Goal: Transaction & Acquisition: Subscribe to service/newsletter

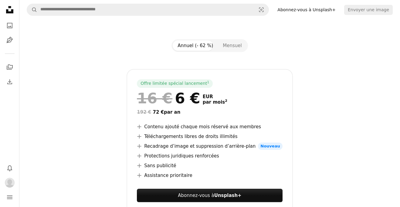
scroll to position [50, 0]
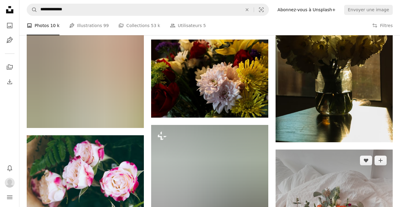
scroll to position [889, 0]
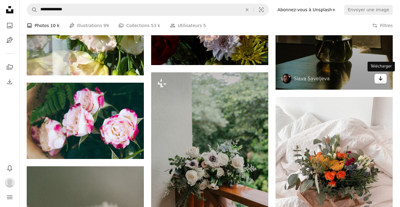
click at [381, 80] on icon "Arrow pointing down" at bounding box center [380, 78] width 5 height 7
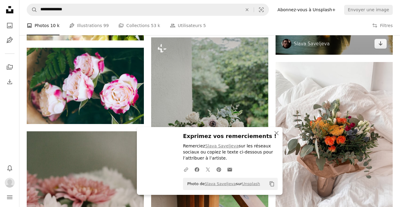
scroll to position [934, 0]
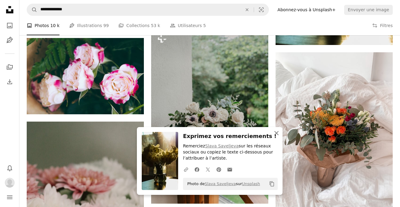
click at [278, 133] on icon "An X shape" at bounding box center [276, 132] width 7 height 7
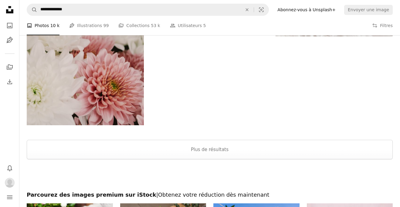
scroll to position [1128, 0]
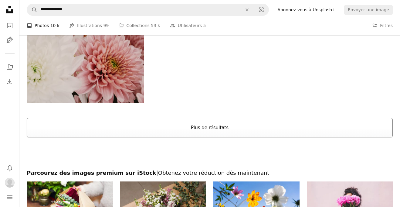
click at [231, 126] on button "Plus de résultats" at bounding box center [210, 127] width 366 height 19
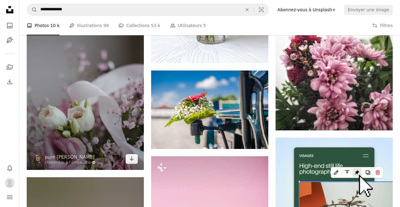
scroll to position [2288, 0]
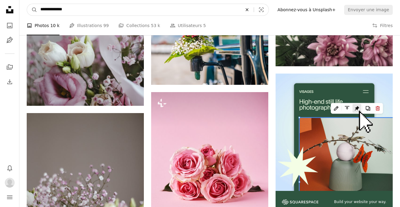
click at [254, 12] on icon "An X shape" at bounding box center [246, 9] width 13 height 5
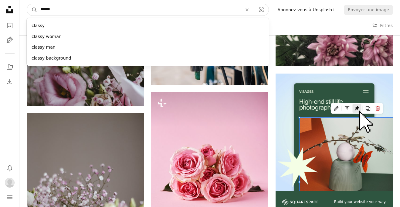
type input "******"
click at [27, 4] on button "A magnifying glass" at bounding box center [32, 10] width 10 height 12
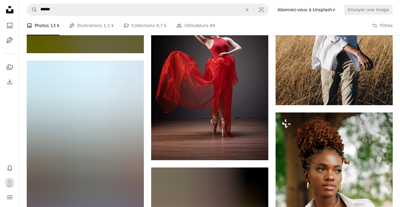
scroll to position [3674, 0]
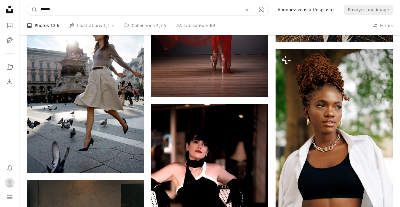
click at [58, 10] on input "******" at bounding box center [138, 10] width 203 height 12
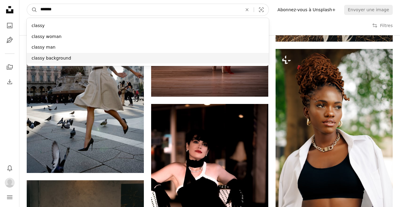
type input "******"
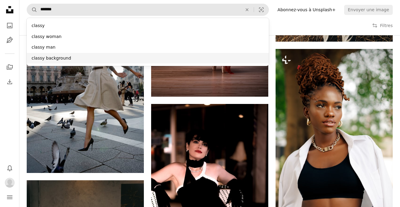
click at [71, 57] on div "classy background" at bounding box center [148, 58] width 242 height 11
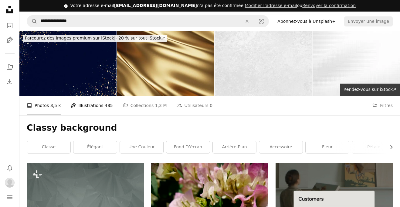
click at [97, 110] on link "Pen Tool Illustrations 485" at bounding box center [92, 105] width 42 height 19
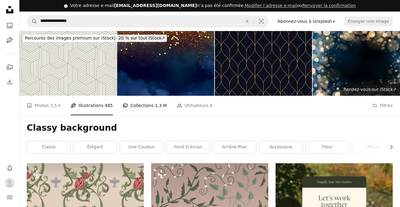
click at [133, 106] on link "A stack of folders Collections 1,3 M" at bounding box center [145, 105] width 44 height 19
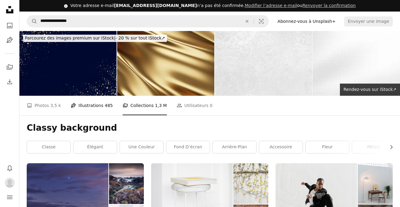
click at [97, 107] on link "Pen Tool Illustrations 485" at bounding box center [92, 105] width 42 height 19
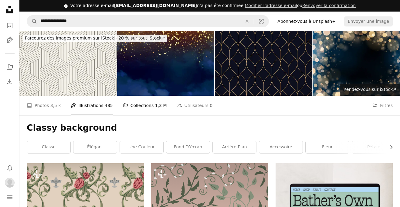
click at [130, 108] on link "A stack of folders Collections 1,3 M" at bounding box center [145, 105] width 44 height 19
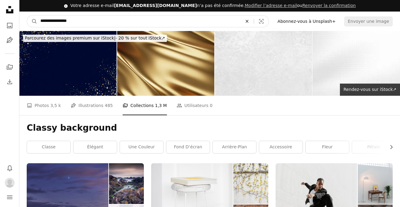
click at [252, 19] on icon "An X shape" at bounding box center [246, 21] width 13 height 5
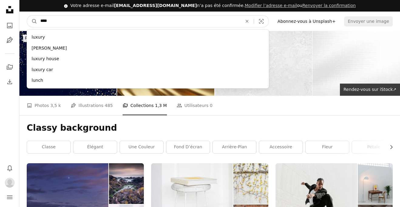
type input "****"
click at [27, 15] on button "A magnifying glass" at bounding box center [32, 21] width 10 height 12
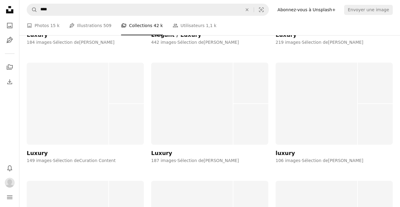
scroll to position [454, 0]
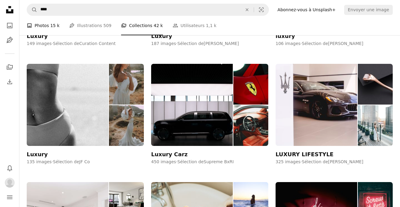
click at [51, 22] on span "15 k" at bounding box center [54, 25] width 9 height 7
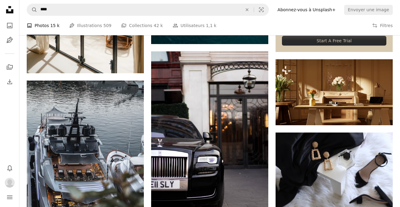
scroll to position [266, 0]
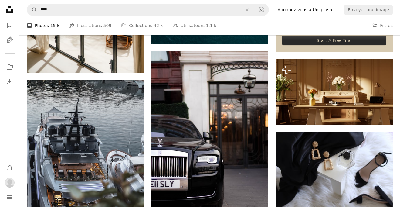
click at [325, 11] on link "Abonnez-vous à Unsplash+" at bounding box center [307, 10] width 66 height 10
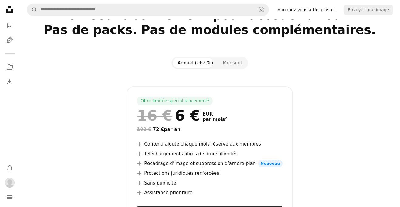
scroll to position [49, 0]
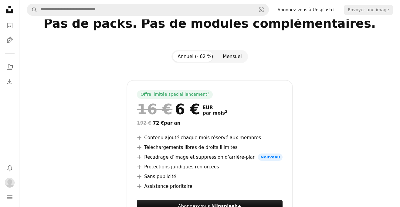
click at [222, 58] on button "Mensuel" at bounding box center [232, 56] width 29 height 10
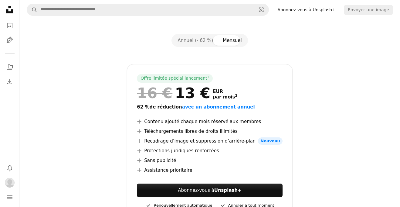
scroll to position [72, 0]
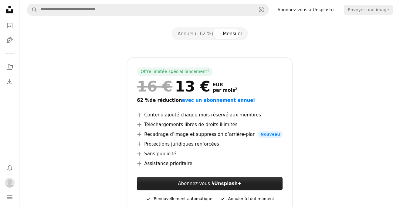
click at [218, 183] on strong "Unsplash+" at bounding box center [227, 183] width 27 height 5
